Goal: Task Accomplishment & Management: Use online tool/utility

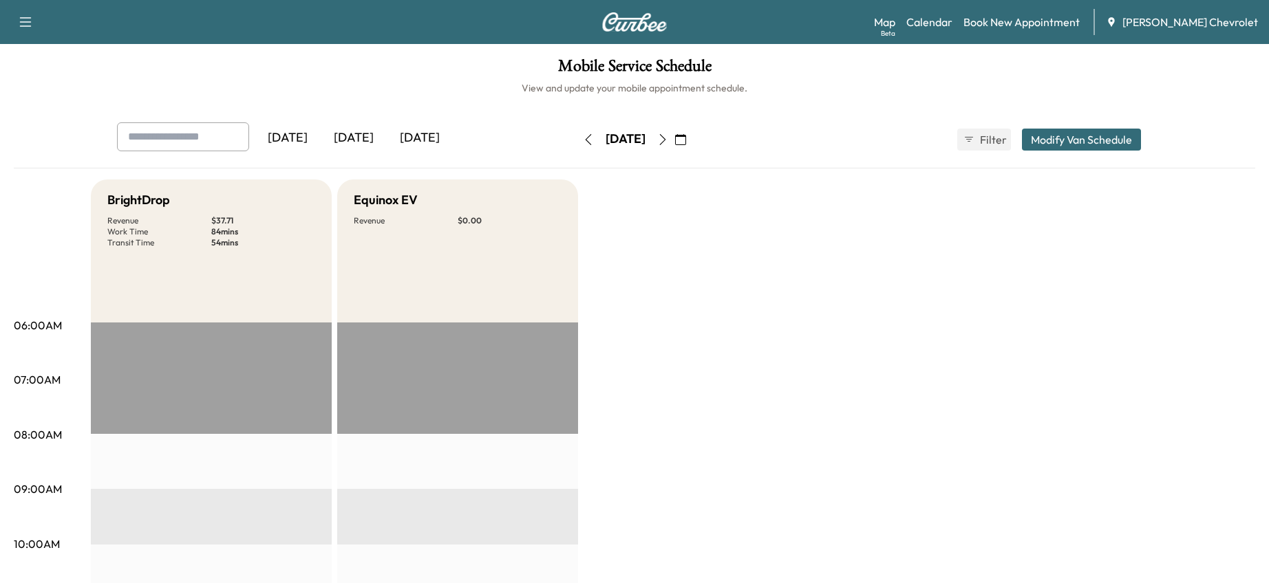
click at [686, 138] on icon "button" at bounding box center [680, 139] width 11 height 11
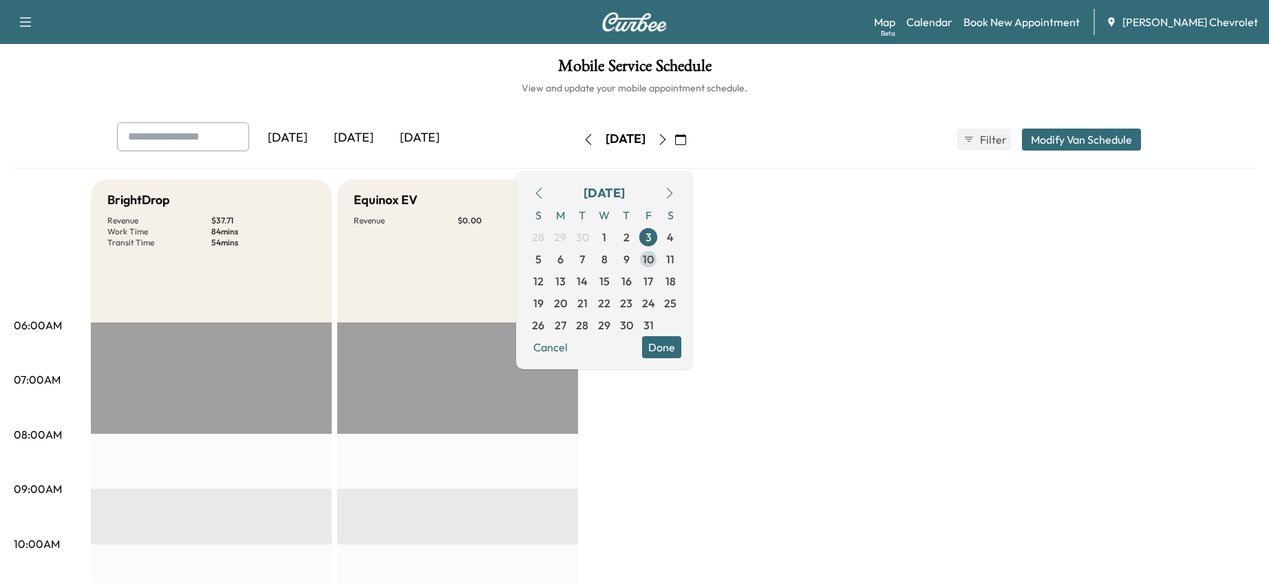
click at [654, 254] on span "10" at bounding box center [648, 259] width 11 height 17
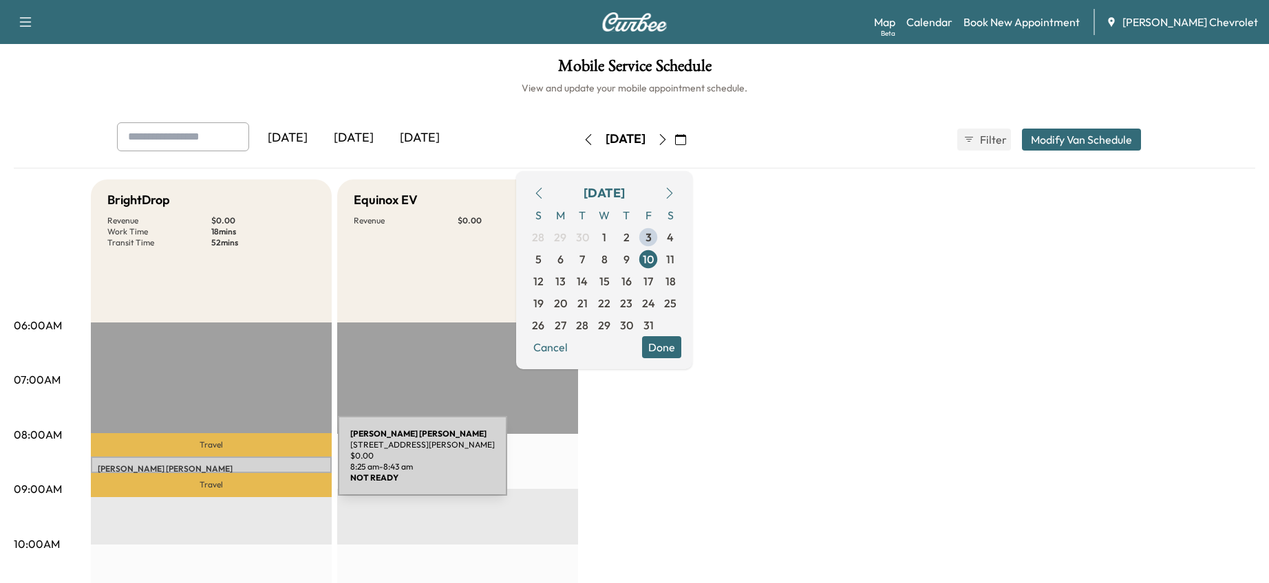
click at [235, 464] on p "[PERSON_NAME]" at bounding box center [211, 469] width 227 height 11
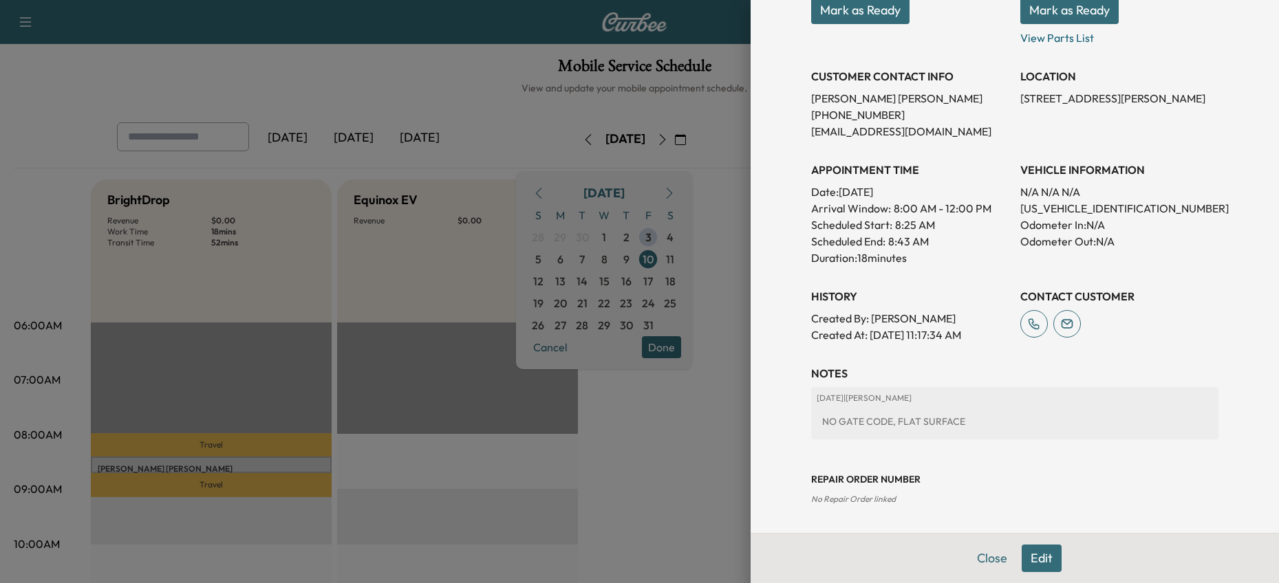
scroll to position [94, 0]
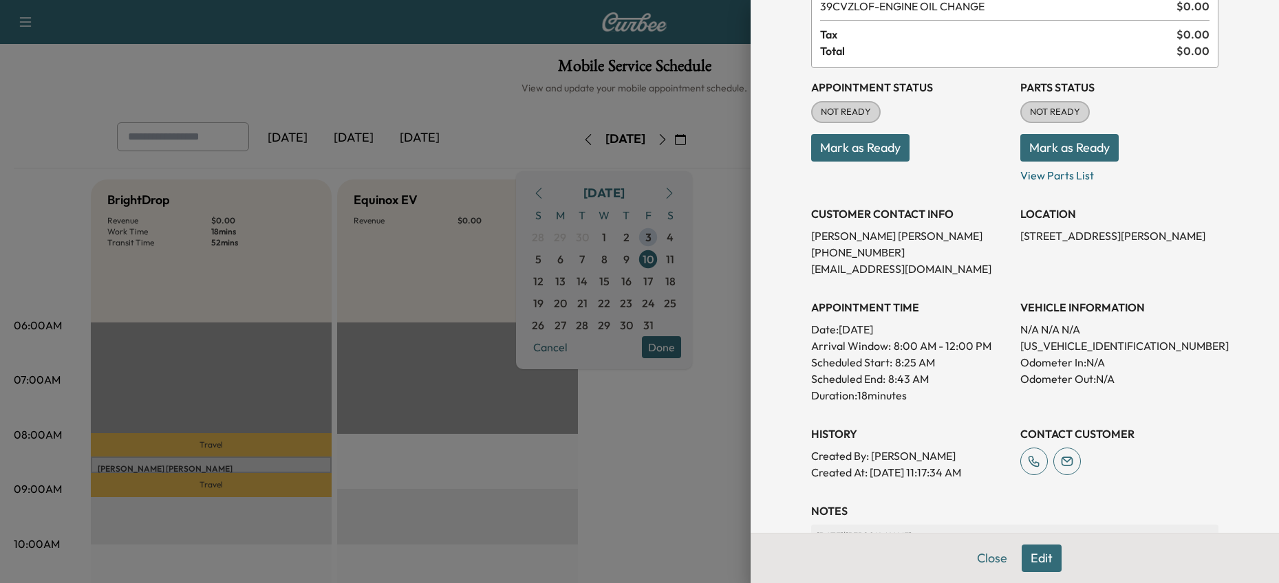
click at [1066, 348] on p "[US_VEHICLE_IDENTIFICATION_NUMBER]" at bounding box center [1119, 346] width 198 height 17
copy p "[US_VEHICLE_IDENTIFICATION_NUMBER]"
